Goal: Transaction & Acquisition: Purchase product/service

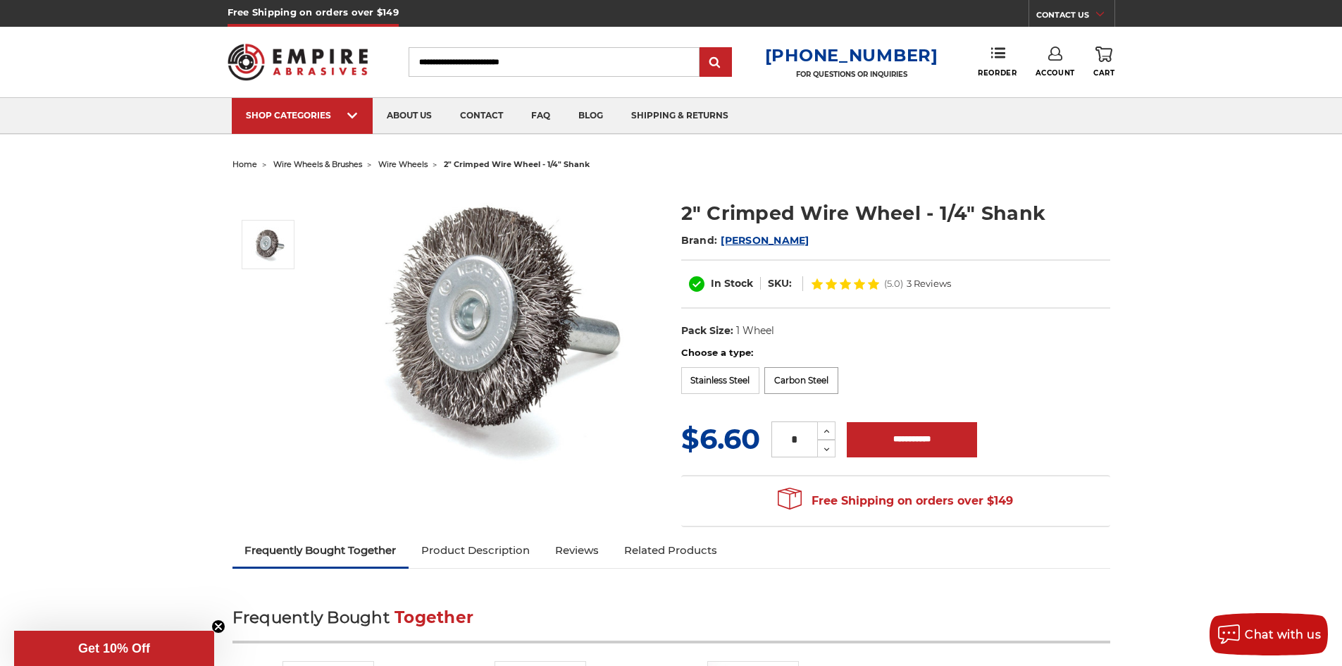
click at [816, 380] on label "Carbon Steel" at bounding box center [802, 380] width 74 height 27
drag, startPoint x: 810, startPoint y: 439, endPoint x: 775, endPoint y: 446, distance: 35.2
click at [775, 446] on input "*" at bounding box center [795, 439] width 46 height 36
type input "**"
click at [903, 360] on div "Choose a type: Stainless Steel Carbon Steel" at bounding box center [895, 372] width 429 height 53
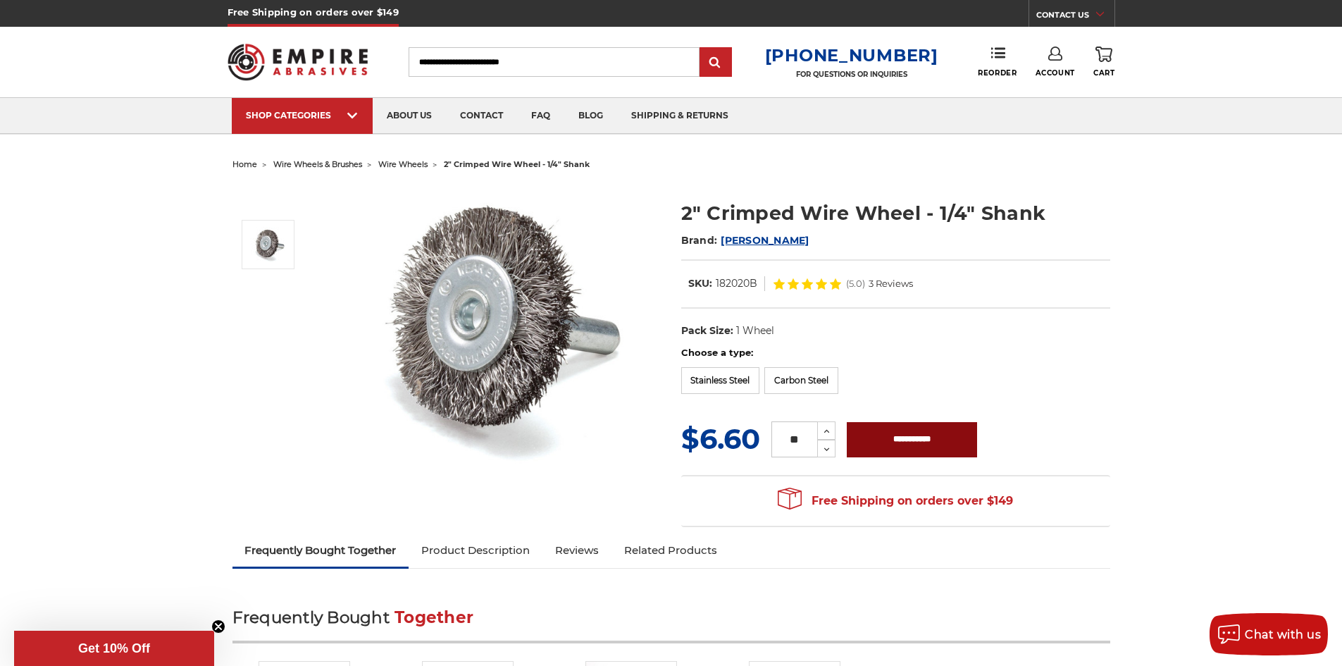
click at [881, 433] on input "**********" at bounding box center [912, 439] width 130 height 35
type input "**********"
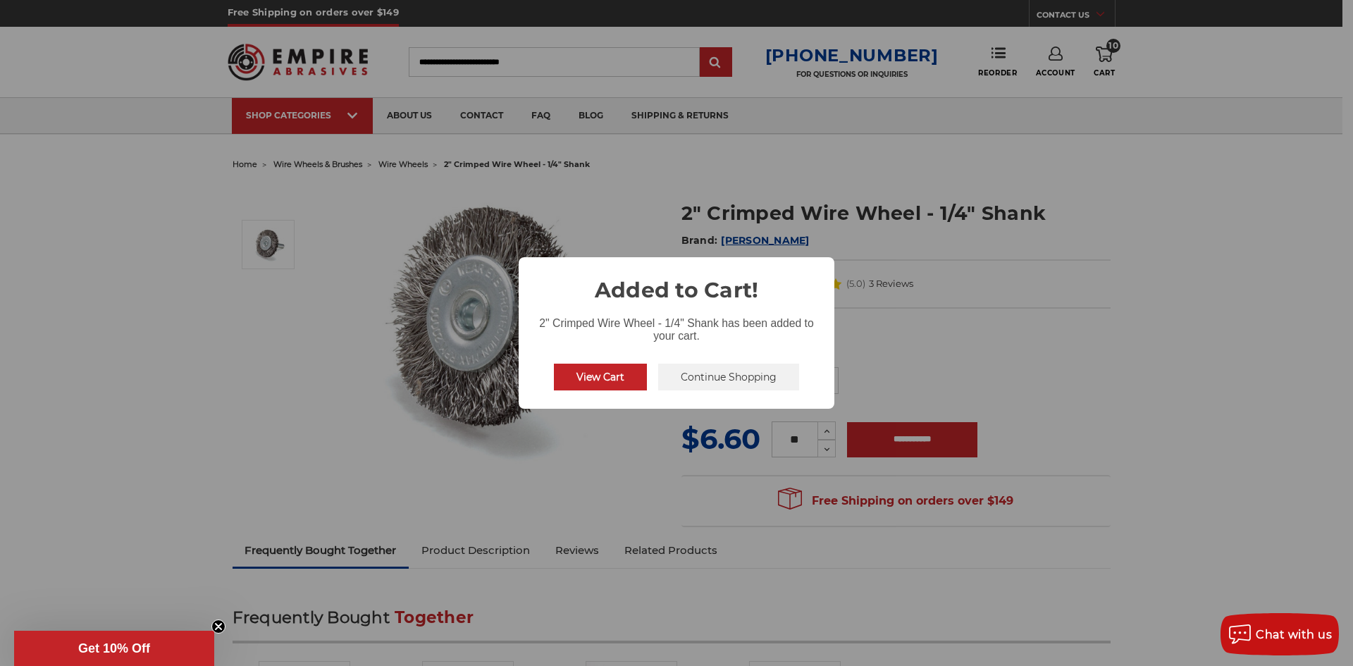
click at [617, 383] on button "View Cart" at bounding box center [600, 377] width 93 height 27
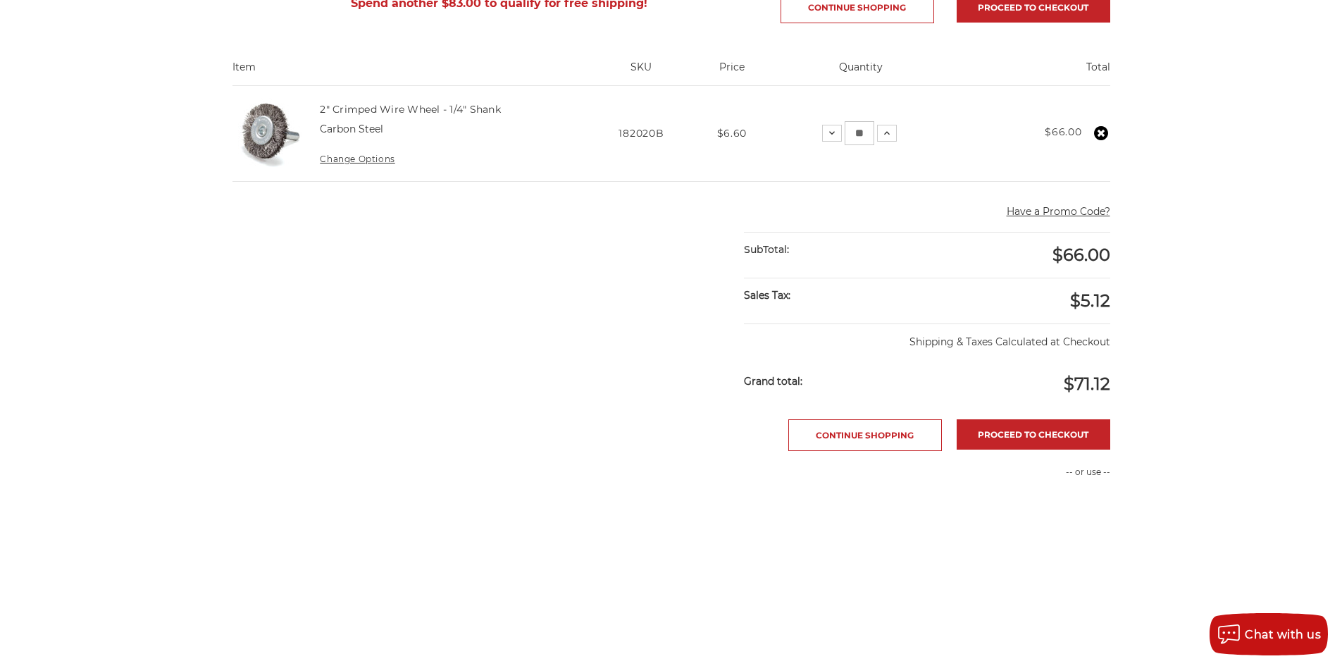
scroll to position [282, 0]
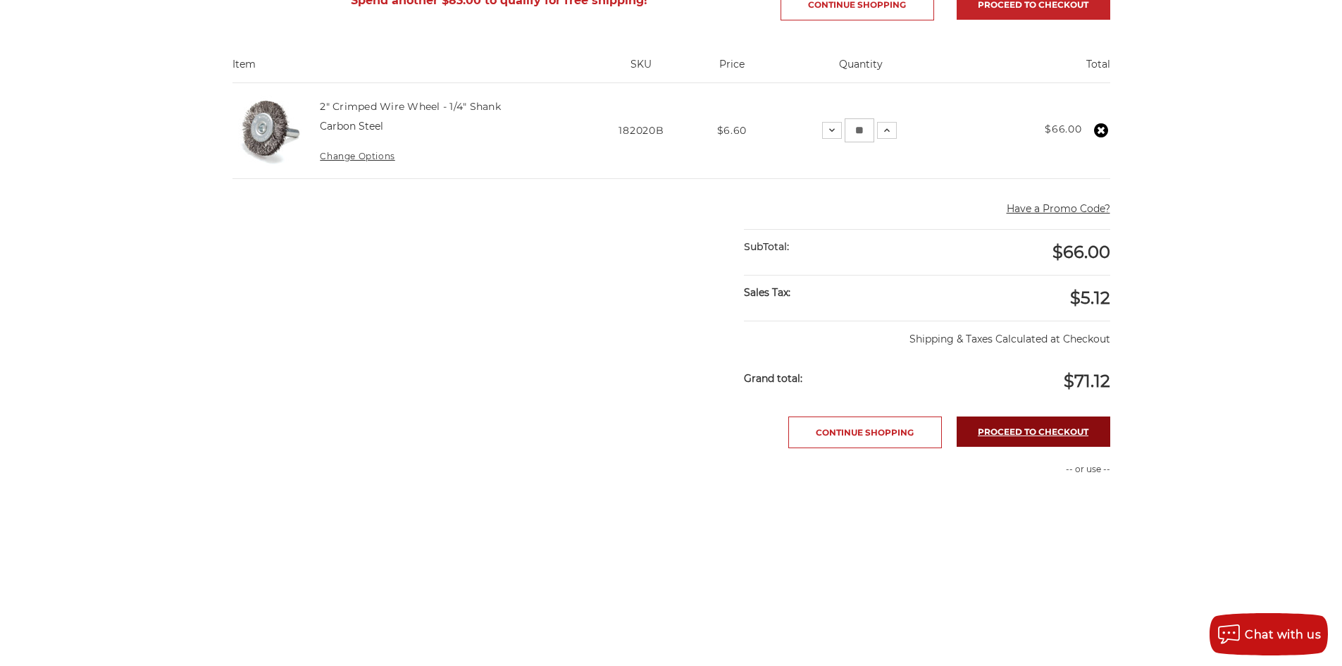
click at [990, 433] on link "Proceed to checkout" at bounding box center [1034, 431] width 154 height 30
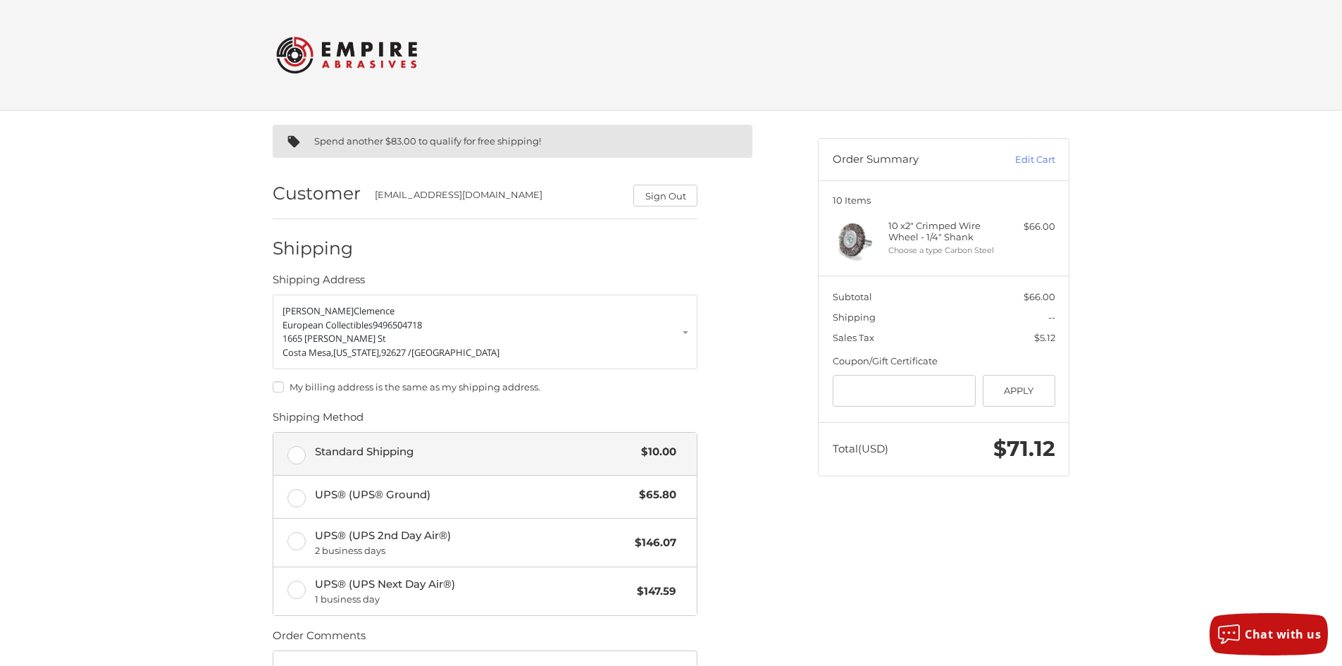
click at [339, 463] on label "Standard Shipping $10.00" at bounding box center [484, 454] width 423 height 42
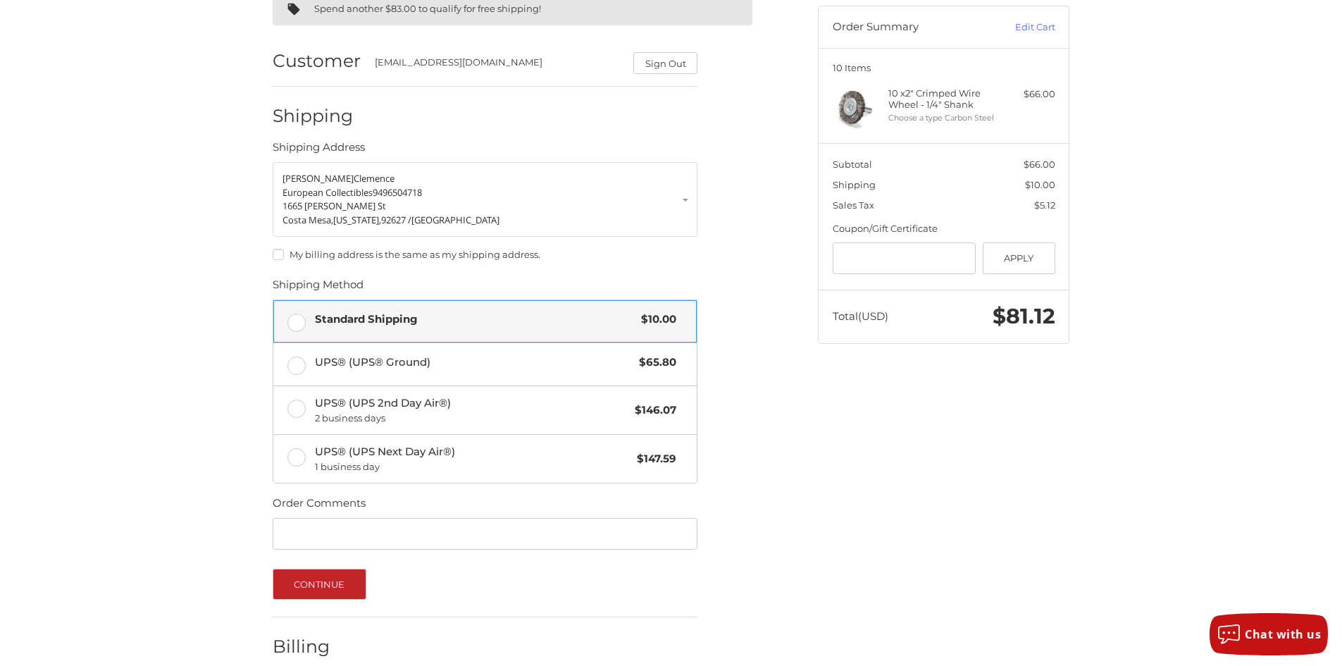
scroll to position [204, 0]
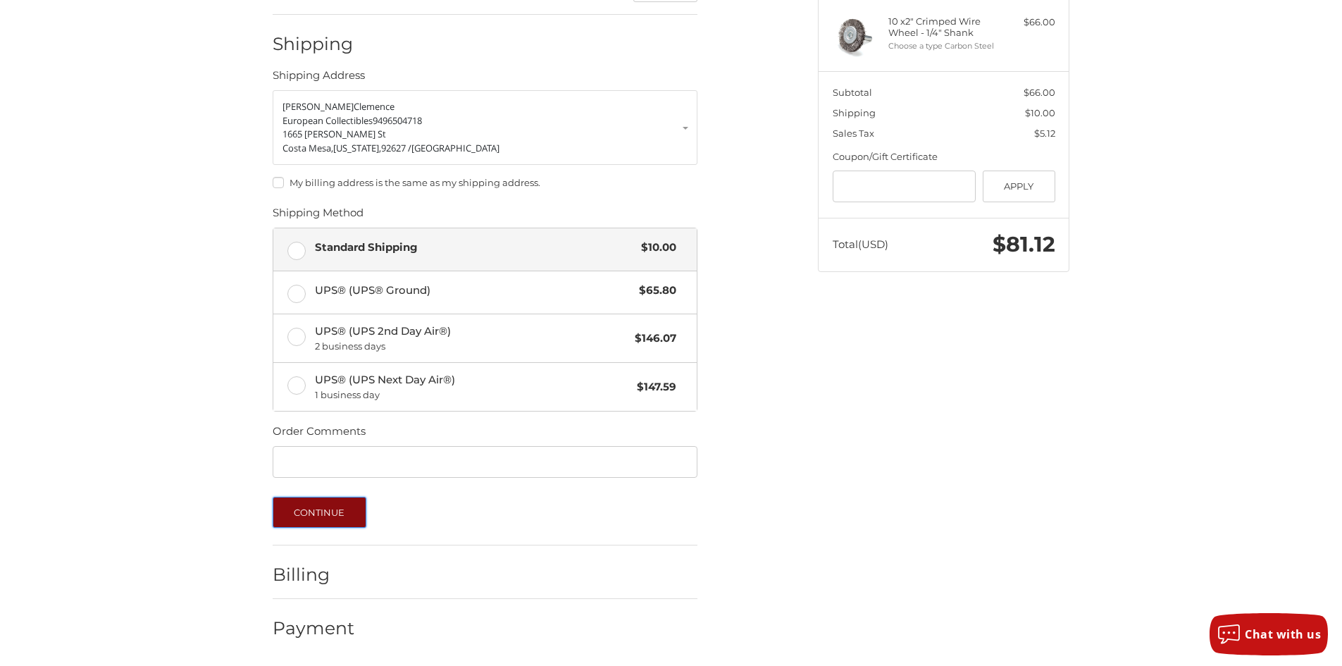
click at [316, 520] on button "Continue" at bounding box center [320, 512] width 94 height 31
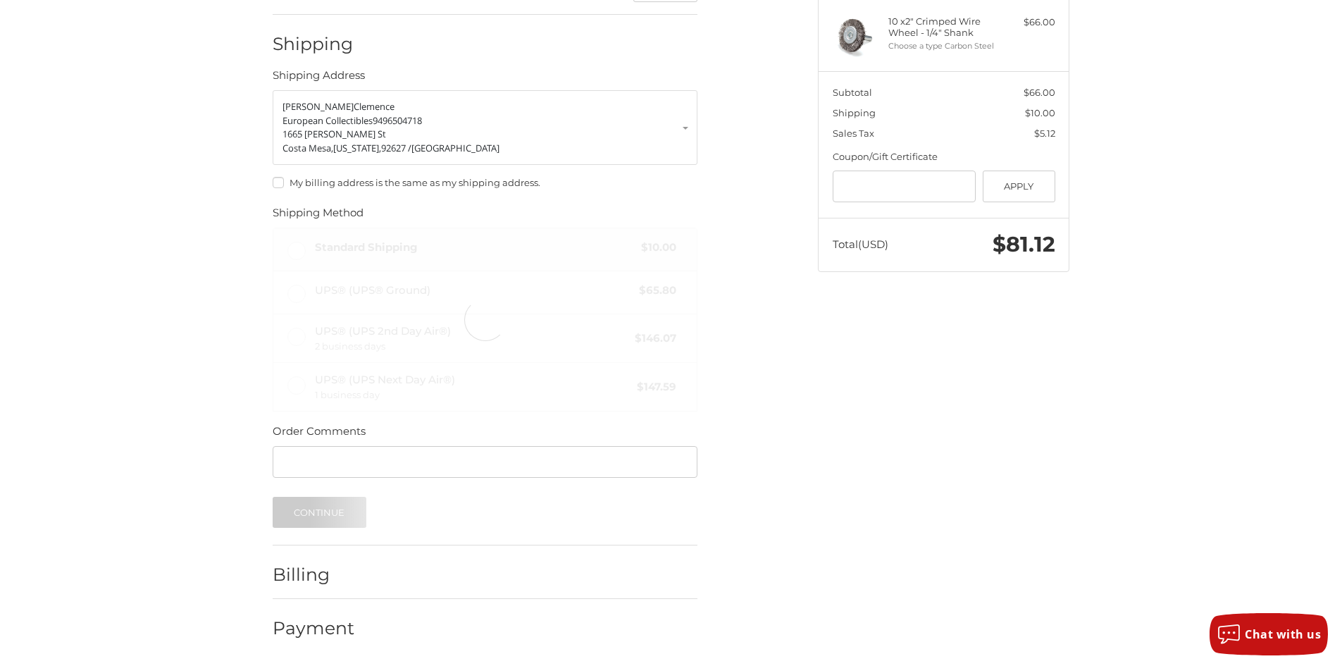
scroll to position [0, 0]
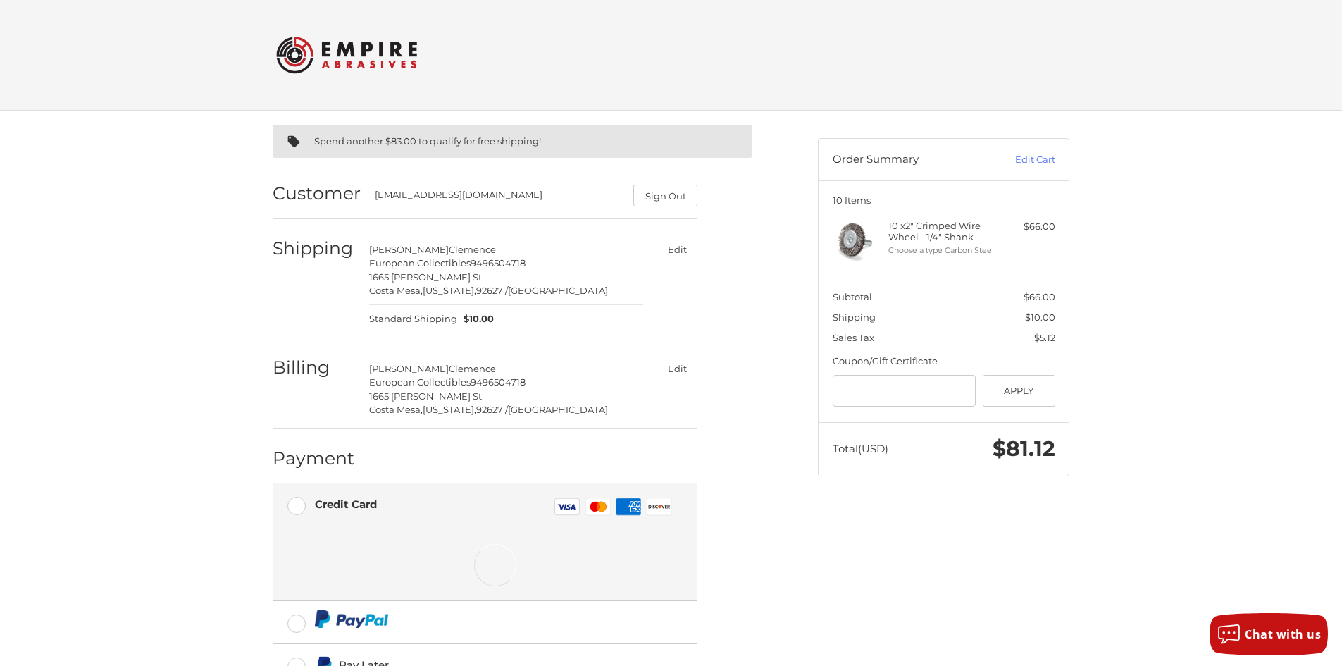
click at [673, 245] on button "Edit" at bounding box center [677, 250] width 41 height 20
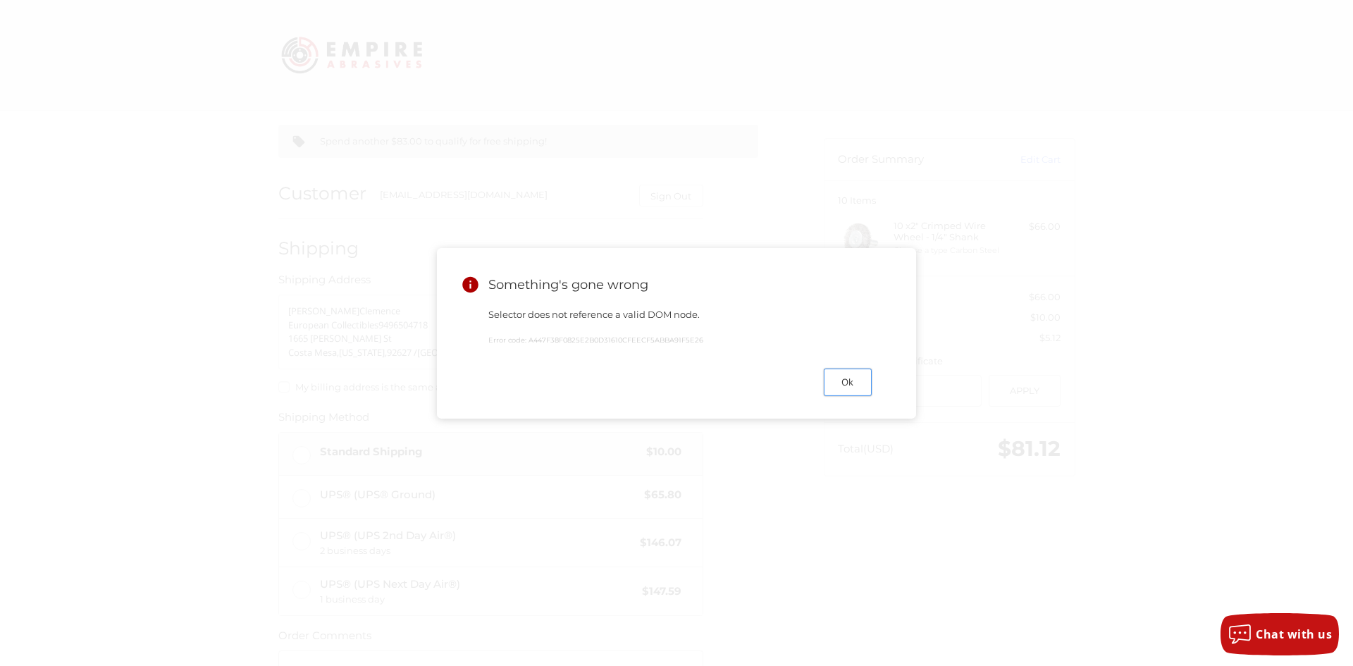
click at [858, 396] on button "Ok" at bounding box center [848, 382] width 48 height 27
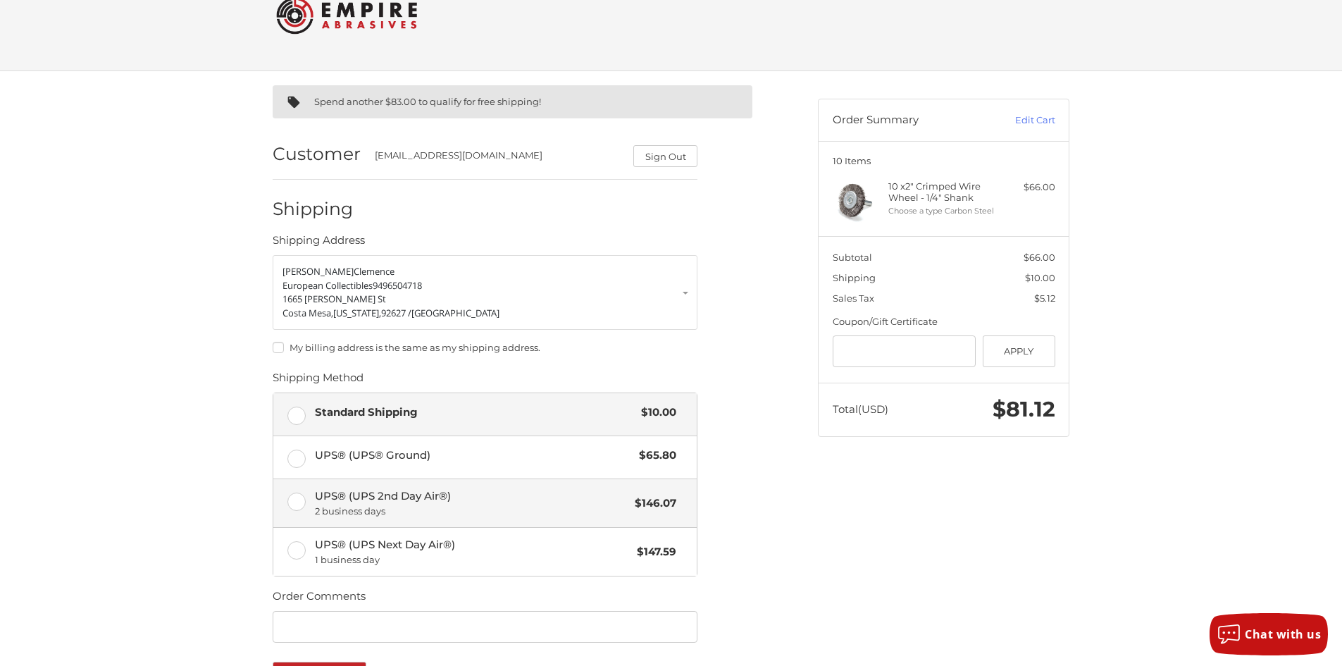
scroll to position [70, 0]
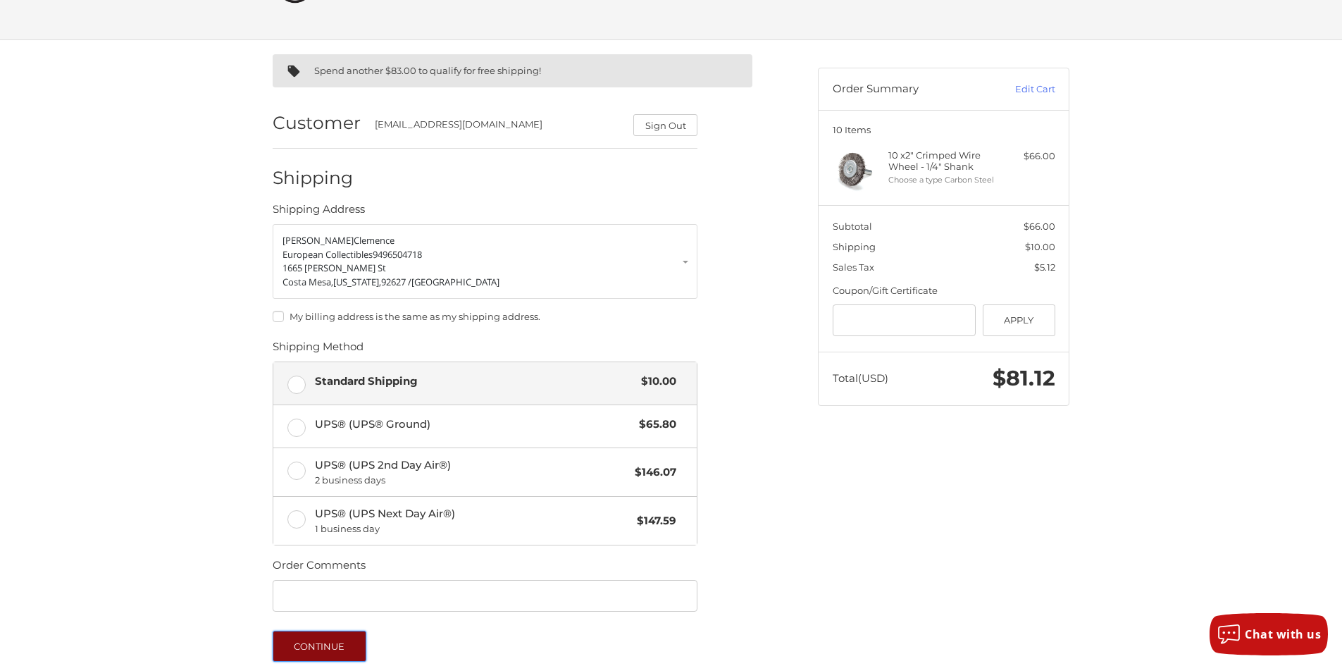
click at [340, 636] on button "Continue" at bounding box center [320, 646] width 94 height 31
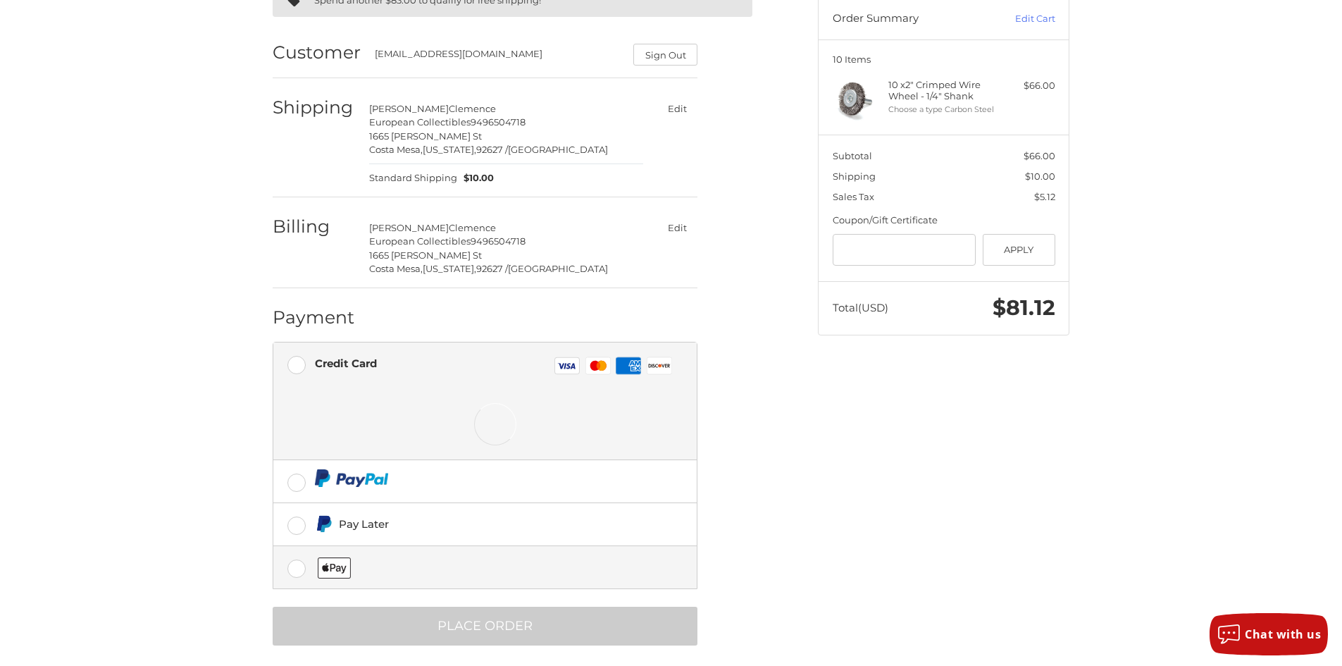
scroll to position [151, 0]
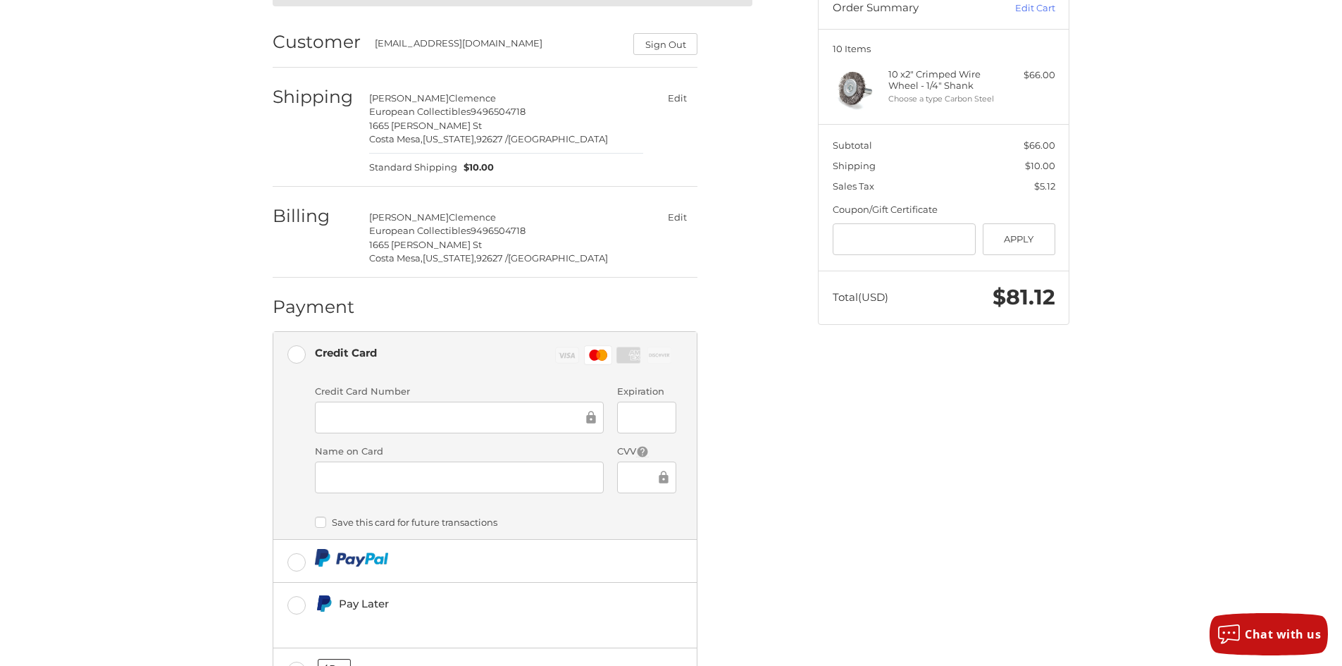
click at [903, 383] on div "Spend another $83.00 to qualify for free shipping! Customer ecparts@europeancol…" at bounding box center [672, 368] width 846 height 818
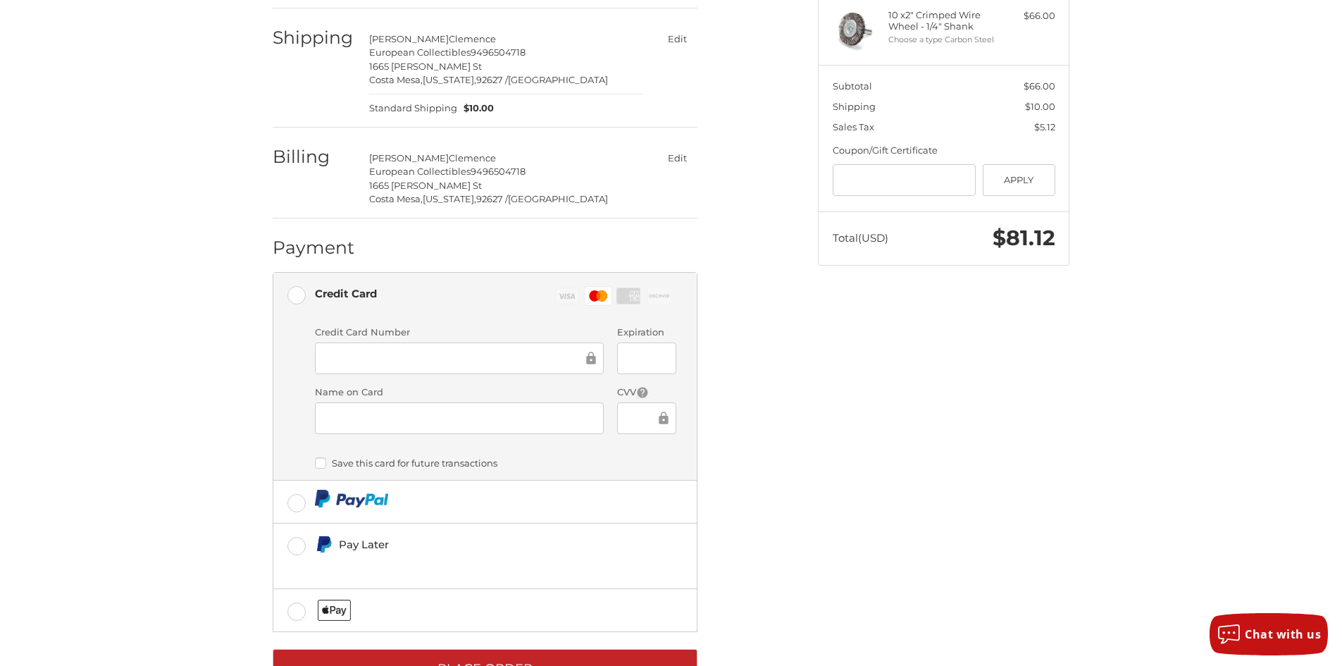
scroll to position [264, 0]
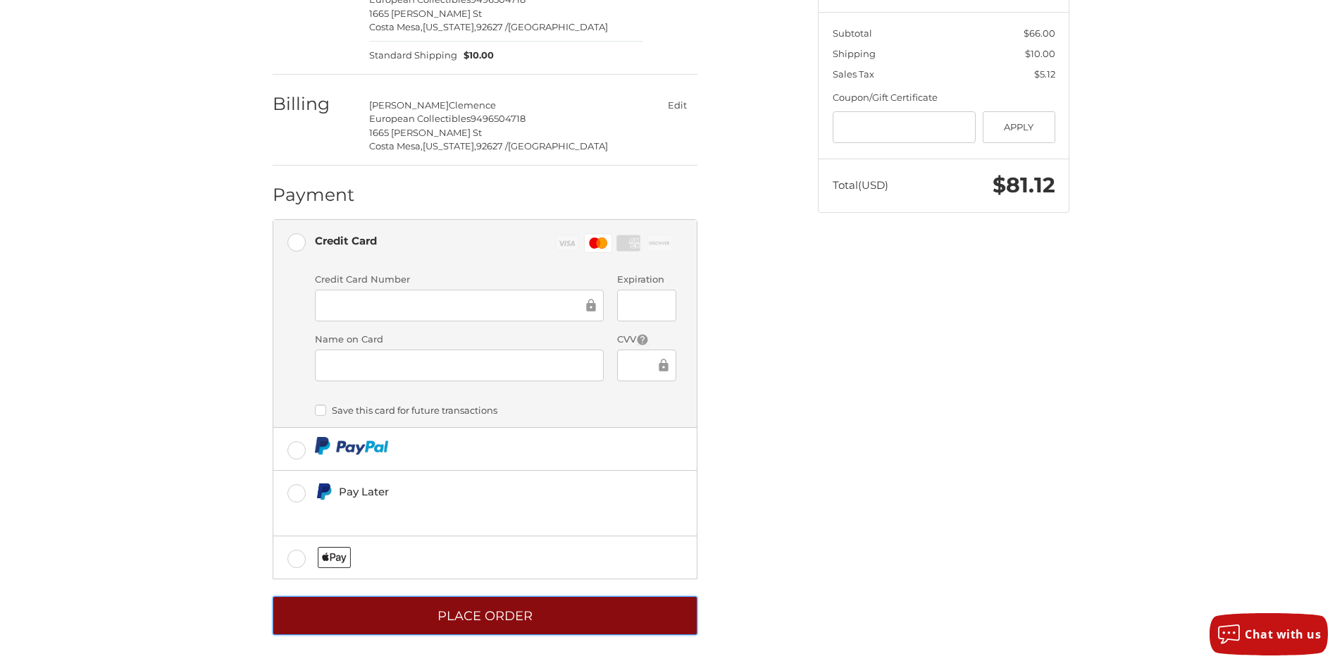
click at [520, 630] on button "Place Order" at bounding box center [485, 615] width 425 height 39
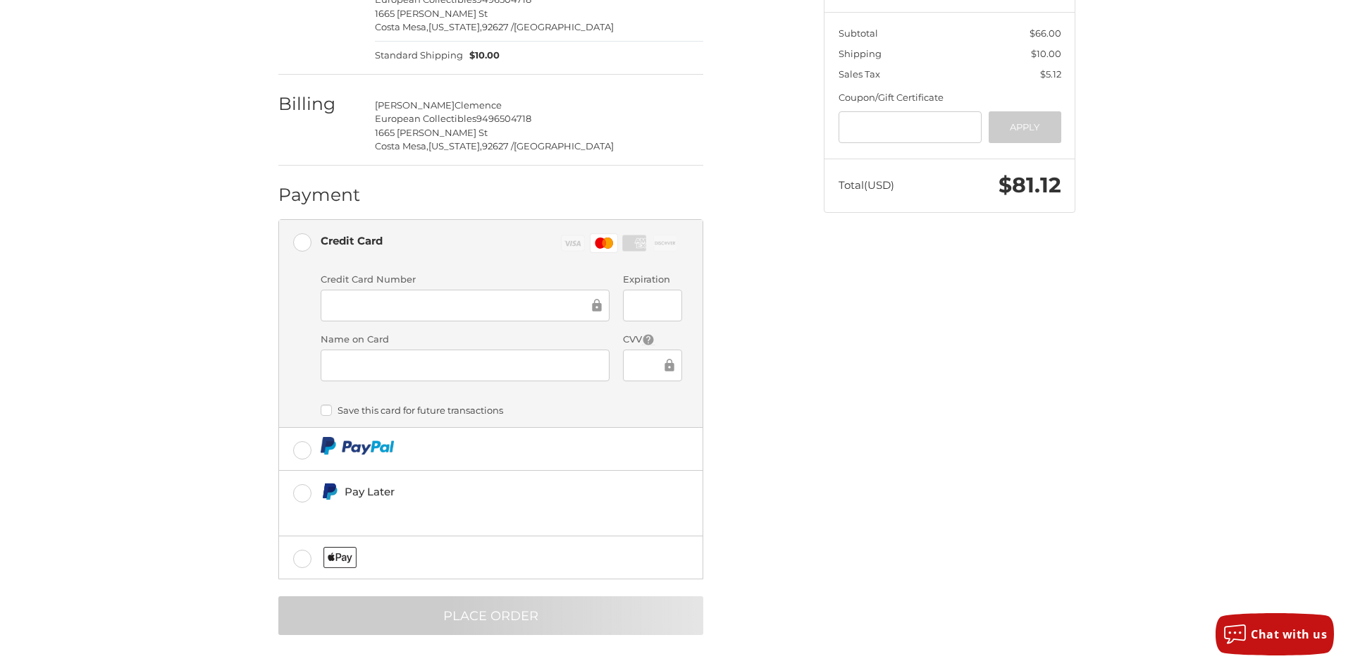
scroll to position [0, 0]
